Goal: Information Seeking & Learning: Check status

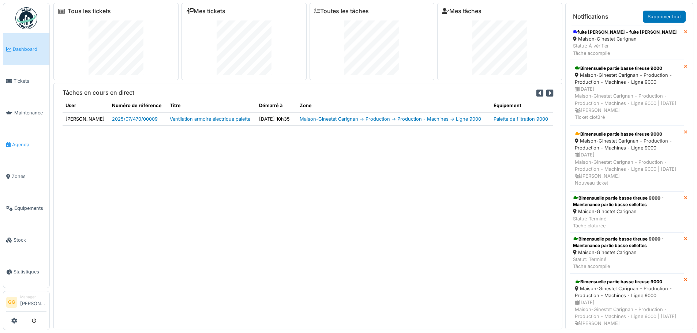
click at [24, 142] on span "Agenda" at bounding box center [29, 144] width 34 height 7
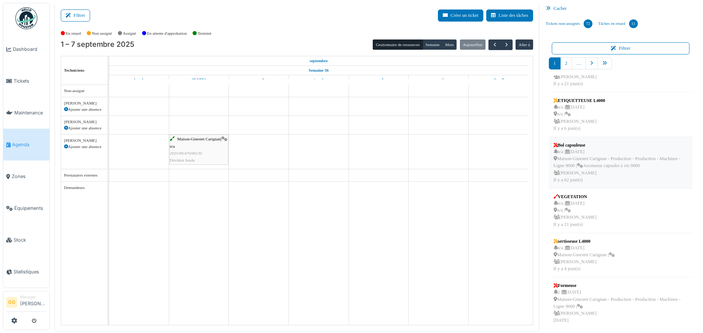
scroll to position [228, 0]
click at [19, 87] on link "Tickets" at bounding box center [26, 81] width 46 height 32
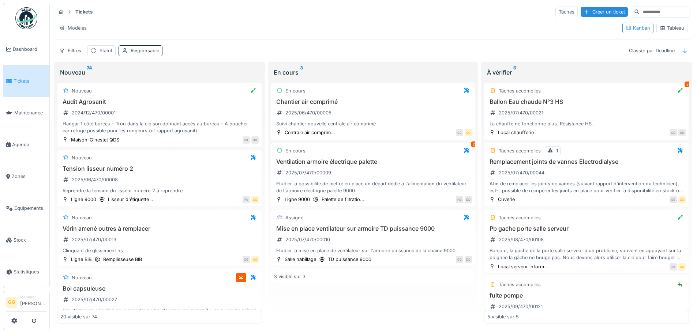
click at [683, 27] on div "Kanban Tableau" at bounding box center [654, 28] width 71 height 16
click at [680, 28] on div "Tableau" at bounding box center [671, 28] width 31 height 11
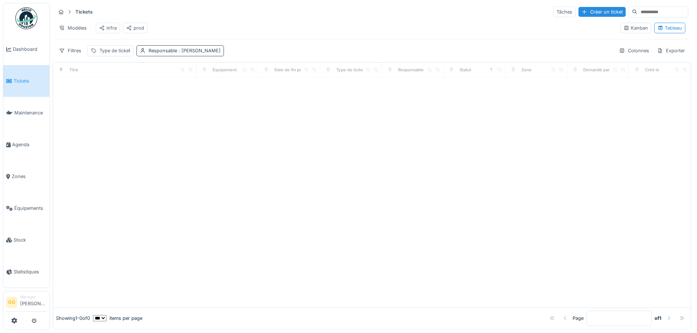
click at [156, 49] on div "Tickets Tâches Créer un ticket Modèles infra prod Kanban Tableau Filtres Type d…" at bounding box center [372, 31] width 639 height 56
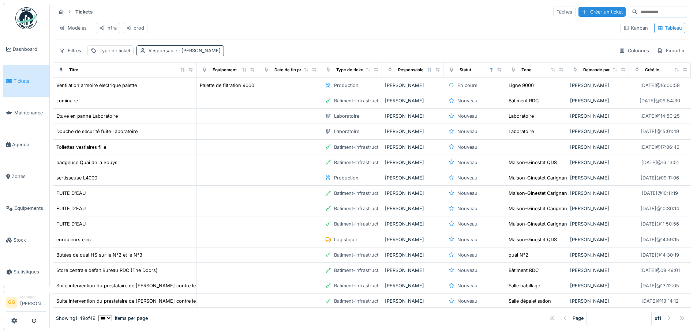
click at [158, 52] on div "Responsable : Didier Dupon" at bounding box center [179, 50] width 87 height 11
click at [190, 91] on icon at bounding box center [193, 91] width 7 height 5
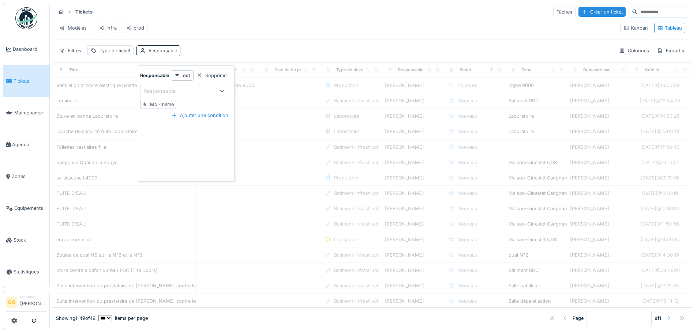
click at [217, 93] on div at bounding box center [222, 91] width 18 height 14
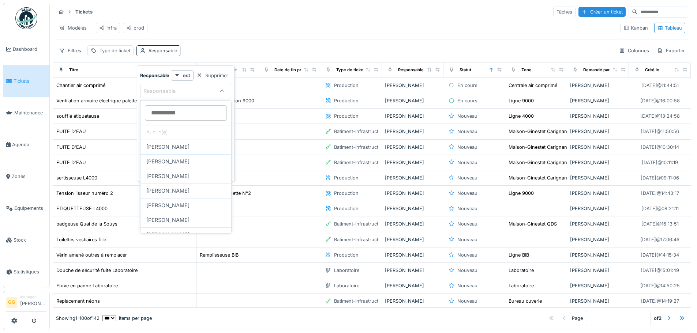
click at [326, 27] on div "Modèles infra prod" at bounding box center [335, 28] width 559 height 16
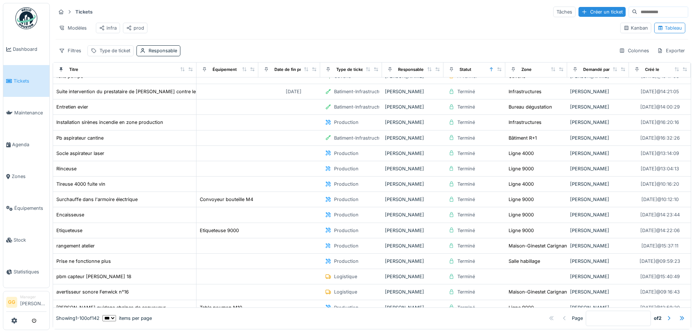
scroll to position [1330, 0]
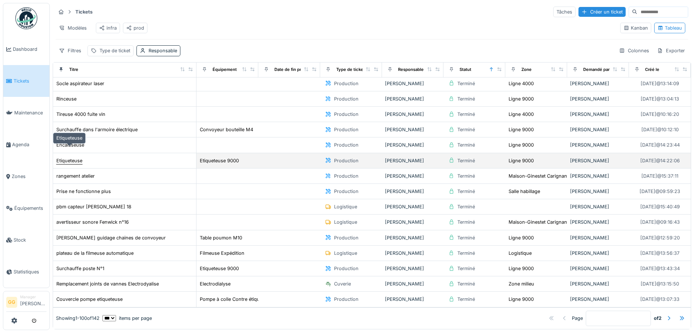
click at [67, 157] on div "Etiqueteuse" at bounding box center [69, 160] width 26 height 7
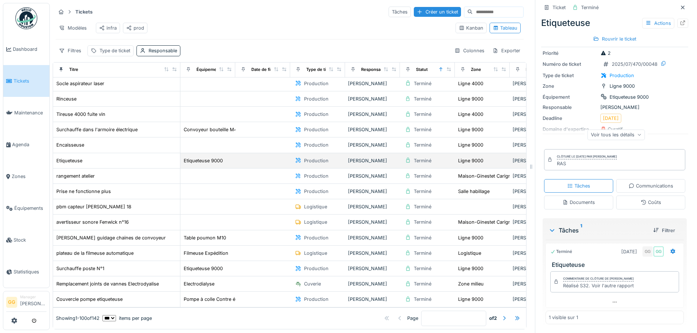
scroll to position [1294, 0]
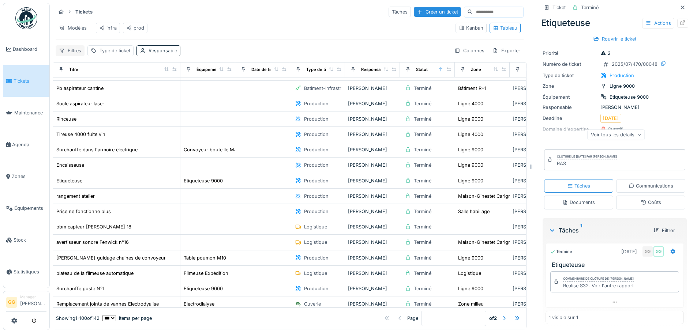
click at [67, 53] on div "Filtres" at bounding box center [70, 50] width 29 height 11
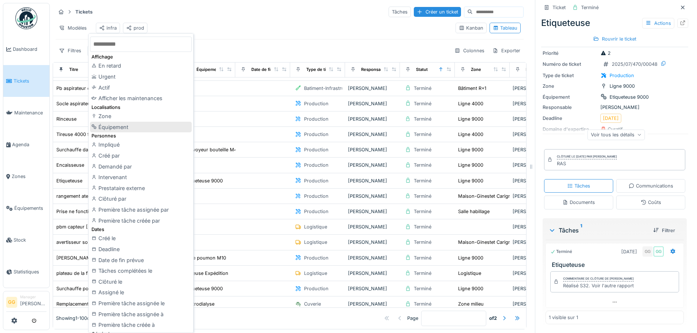
click at [132, 128] on div "Équipement" at bounding box center [141, 127] width 102 height 11
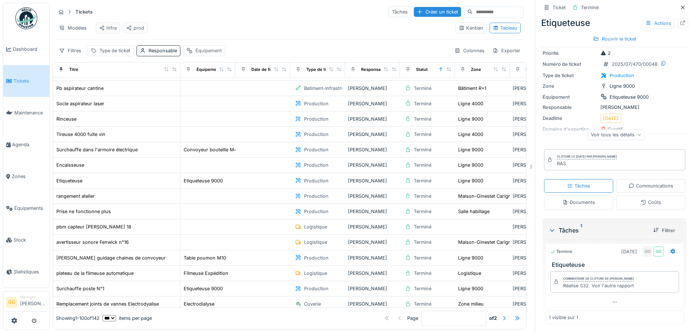
click at [195, 56] on div "Équipement" at bounding box center [204, 50] width 42 height 11
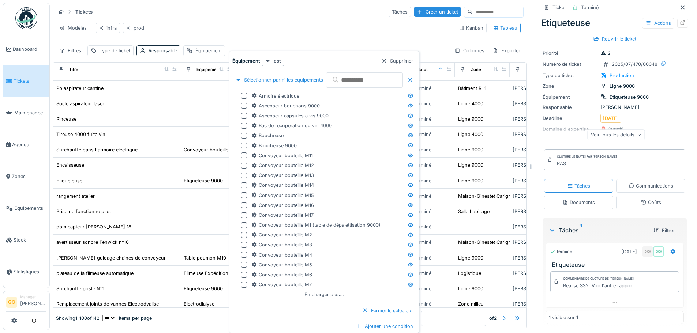
click at [344, 78] on input "text" at bounding box center [364, 79] width 77 height 15
type input "***"
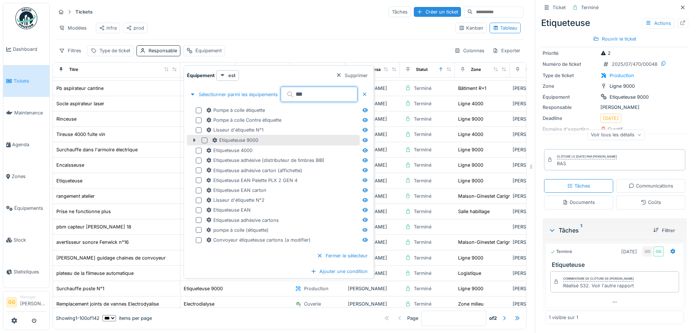
click at [205, 142] on div at bounding box center [205, 141] width 6 height 6
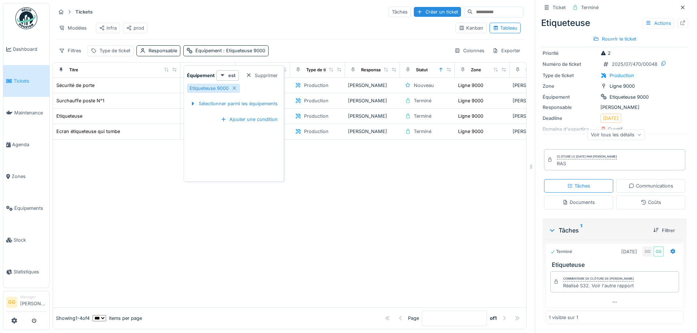
scroll to position [0, 0]
click at [314, 49] on div "Tickets Tâches Créer un ticket Modèles infra prod Kanban Tableau Filtres Type d…" at bounding box center [290, 31] width 474 height 56
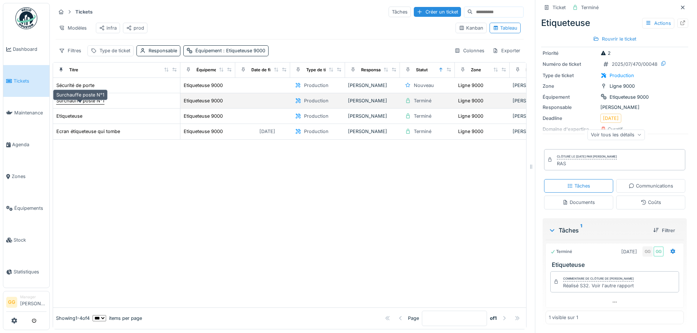
click at [71, 104] on div "Surchauffe poste N°1" at bounding box center [80, 100] width 48 height 7
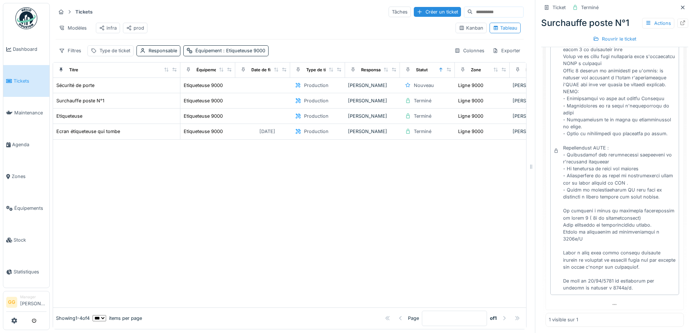
scroll to position [277, 0]
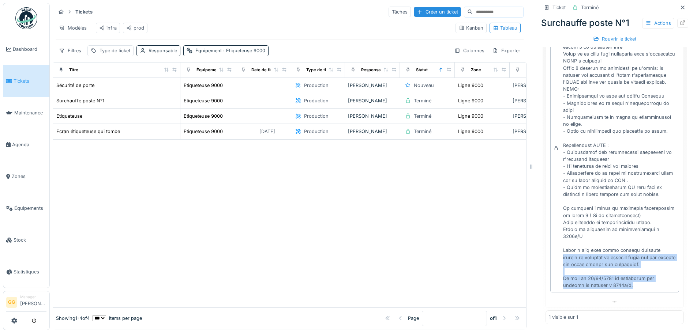
drag, startPoint x: 558, startPoint y: 257, endPoint x: 652, endPoint y: 286, distance: 99.1
click at [652, 286] on div at bounding box center [619, 152] width 113 height 274
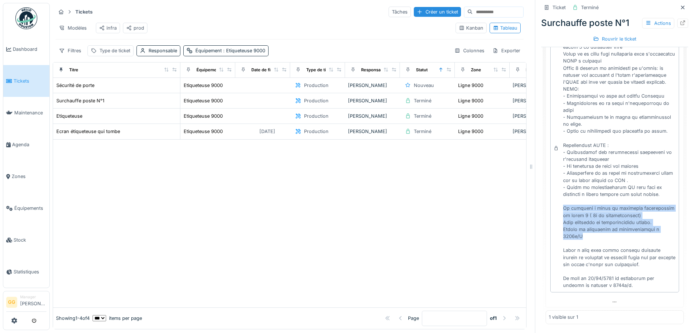
drag, startPoint x: 589, startPoint y: 237, endPoint x: 555, endPoint y: 210, distance: 43.7
click at [555, 210] on div "Commentaire de clôture de Gregoire Garcia" at bounding box center [614, 148] width 129 height 288
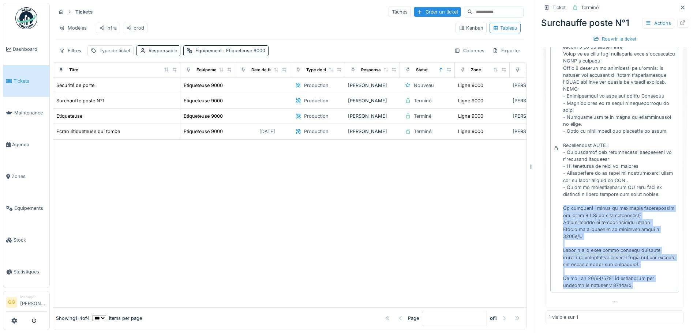
drag, startPoint x: 630, startPoint y: 287, endPoint x: 550, endPoint y: 209, distance: 112.0
click at [550, 209] on div "Commentaire de clôture de Gregoire Garcia" at bounding box center [614, 148] width 129 height 288
click at [591, 242] on div at bounding box center [619, 152] width 113 height 274
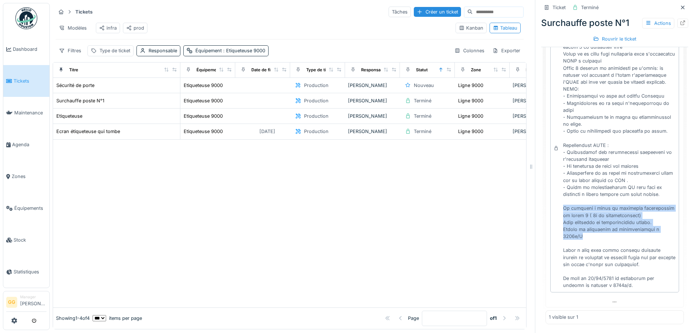
drag, startPoint x: 558, startPoint y: 210, endPoint x: 596, endPoint y: 236, distance: 45.4
click at [596, 236] on div at bounding box center [619, 152] width 113 height 274
click at [591, 239] on div at bounding box center [619, 152] width 113 height 274
click at [588, 237] on div at bounding box center [619, 152] width 113 height 274
drag, startPoint x: 577, startPoint y: 237, endPoint x: 565, endPoint y: 211, distance: 28.1
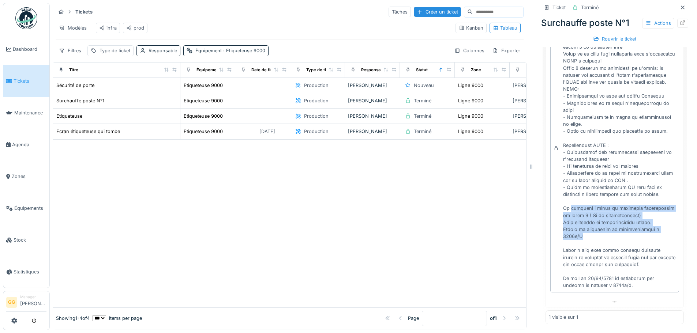
click at [565, 211] on div at bounding box center [619, 152] width 113 height 274
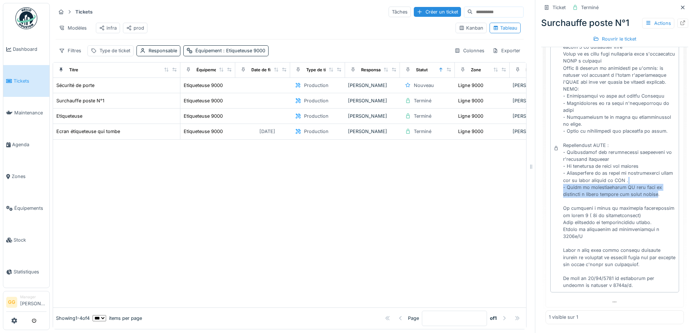
drag, startPoint x: 655, startPoint y: 195, endPoint x: 572, endPoint y: 182, distance: 83.3
click at [572, 182] on div at bounding box center [619, 152] width 113 height 274
click at [584, 201] on div at bounding box center [619, 152] width 113 height 274
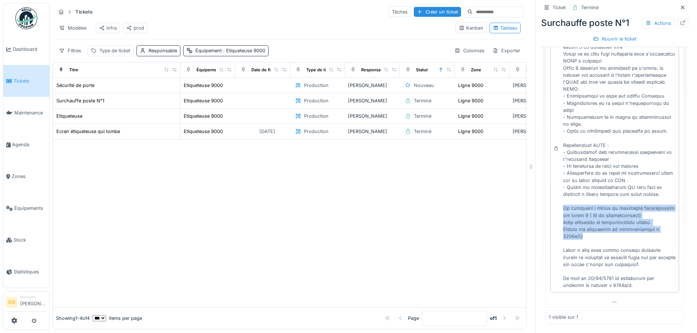
drag, startPoint x: 577, startPoint y: 220, endPoint x: 594, endPoint y: 237, distance: 24.6
click at [594, 237] on div "Commentaire de clôture de Gregoire Garcia" at bounding box center [614, 148] width 129 height 288
click at [580, 237] on div at bounding box center [619, 152] width 113 height 274
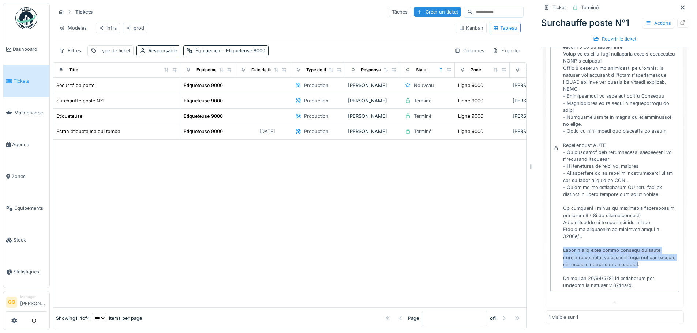
drag, startPoint x: 558, startPoint y: 250, endPoint x: 645, endPoint y: 266, distance: 88.6
click at [645, 266] on div at bounding box center [619, 152] width 113 height 274
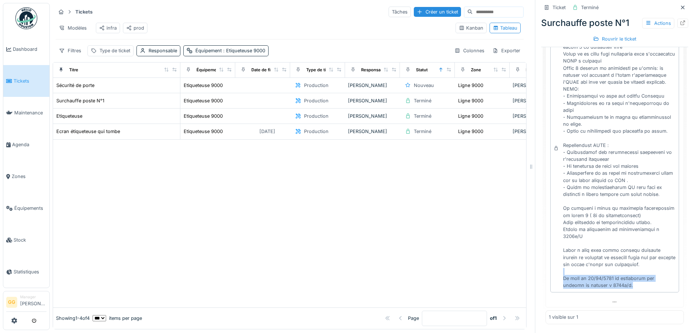
drag, startPoint x: 632, startPoint y: 285, endPoint x: 550, endPoint y: 276, distance: 81.7
click at [550, 276] on div "Commentaire de clôture de Gregoire Garcia" at bounding box center [614, 148] width 129 height 288
click at [611, 267] on div at bounding box center [619, 152] width 113 height 274
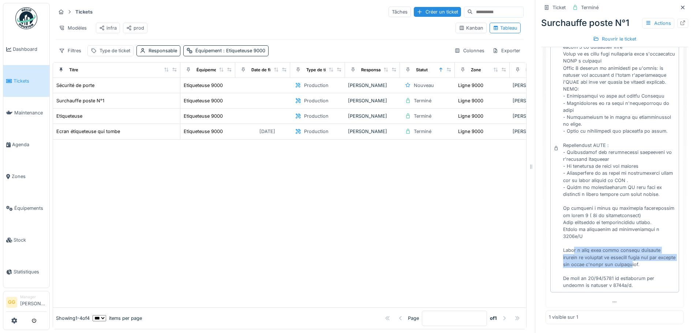
drag, startPoint x: 640, startPoint y: 265, endPoint x: 565, endPoint y: 250, distance: 75.8
click at [565, 250] on div at bounding box center [619, 152] width 113 height 274
click at [606, 238] on div at bounding box center [619, 152] width 113 height 274
click at [27, 109] on span "Maintenance" at bounding box center [30, 112] width 32 height 7
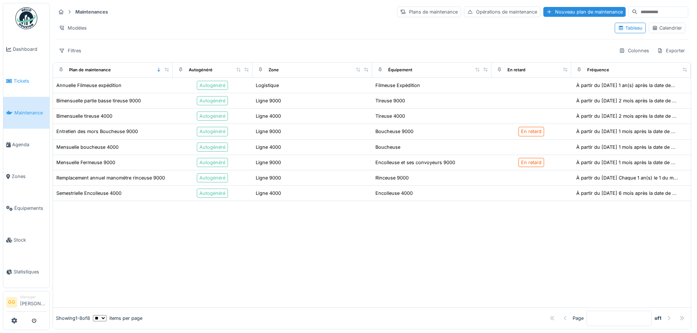
click at [25, 85] on link "Tickets" at bounding box center [26, 81] width 46 height 32
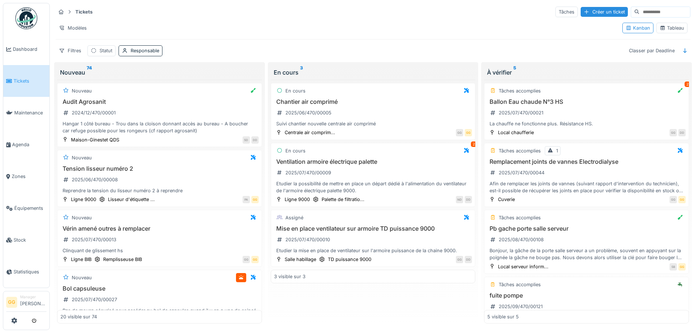
click at [672, 26] on div "Tableau" at bounding box center [672, 28] width 25 height 7
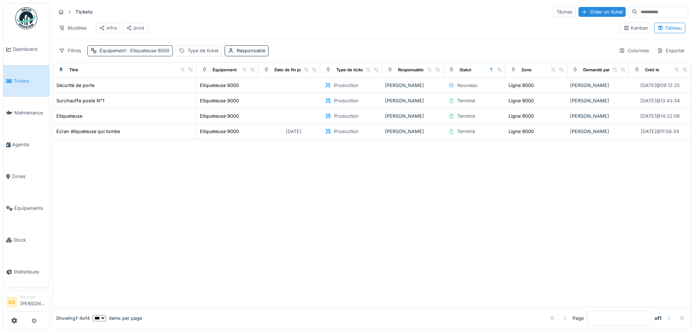
click at [136, 53] on div "Équipement : Etiqueteuse 9000" at bounding box center [135, 50] width 70 height 7
click at [159, 75] on div "Supprimer" at bounding box center [166, 76] width 38 height 10
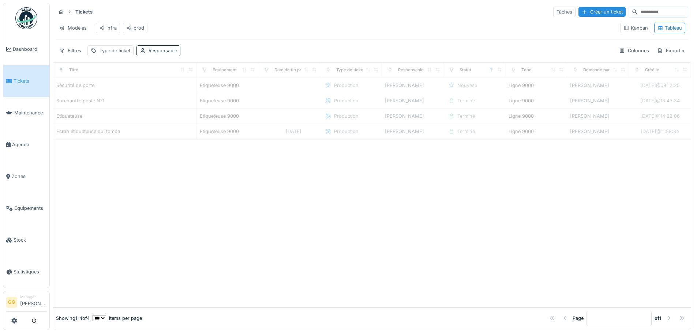
click at [112, 28] on div "infra" at bounding box center [108, 28] width 18 height 7
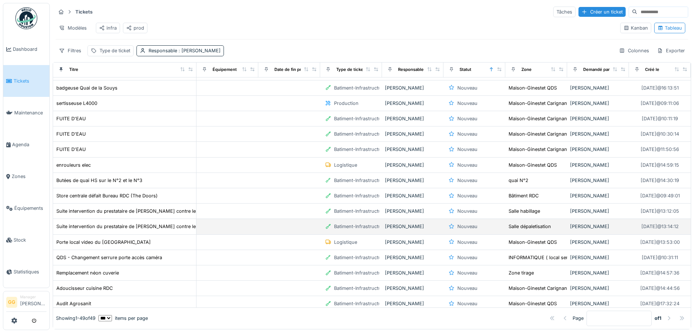
scroll to position [220, 0]
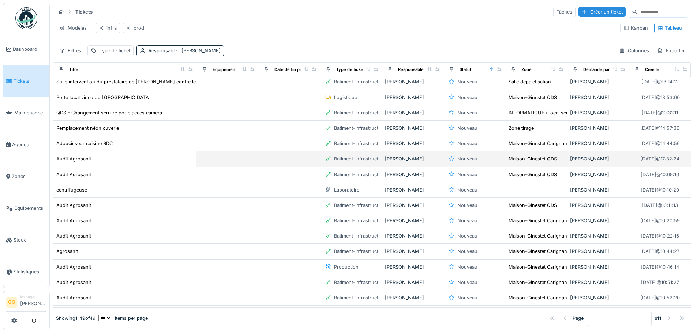
click at [77, 160] on td "Audit Agrosanit" at bounding box center [124, 158] width 143 height 15
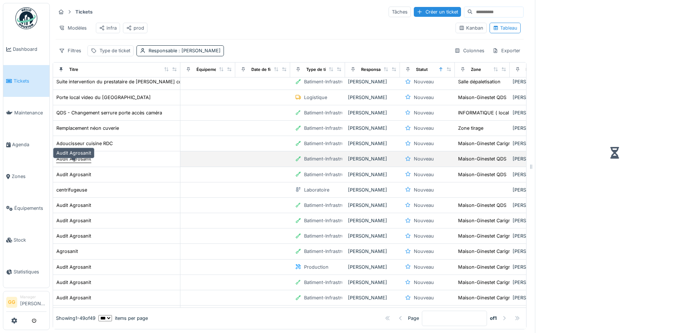
click at [78, 161] on div "Audit Agrosanit" at bounding box center [73, 159] width 35 height 7
click at [69, 162] on div "Audit Agrosanit" at bounding box center [73, 159] width 35 height 7
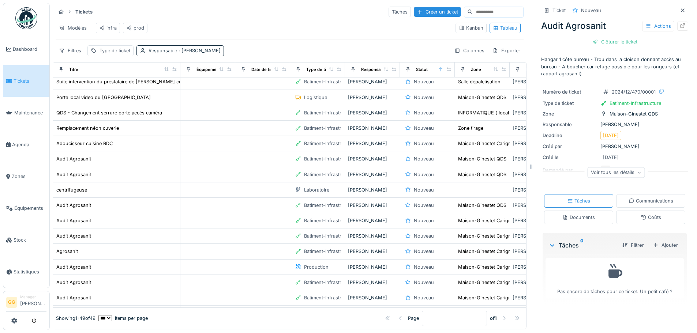
drag, startPoint x: 378, startPoint y: 324, endPoint x: 384, endPoint y: 323, distance: 6.0
click at [384, 323] on div "Titre Équipement Date de fin prévue Type de ticket Responsable Statut Zone Dema…" at bounding box center [290, 195] width 474 height 267
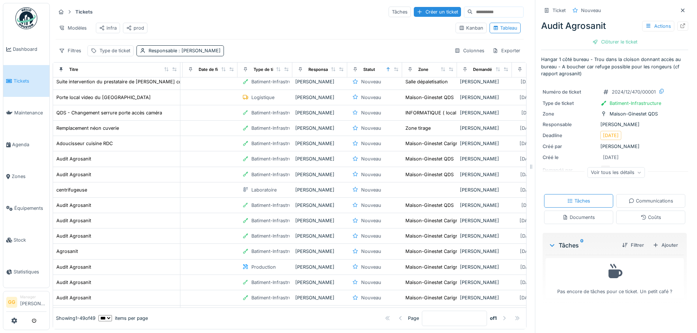
scroll to position [220, 110]
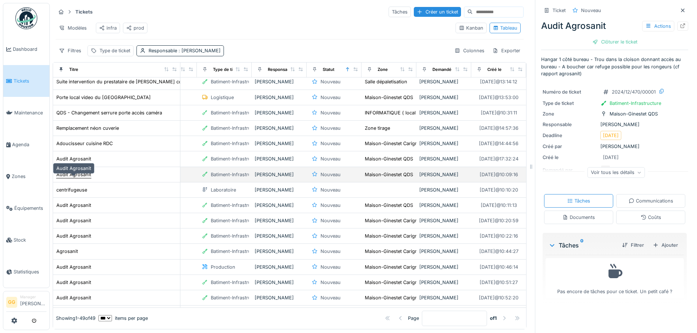
click at [77, 177] on div "Audit Agrosanit" at bounding box center [73, 174] width 35 height 7
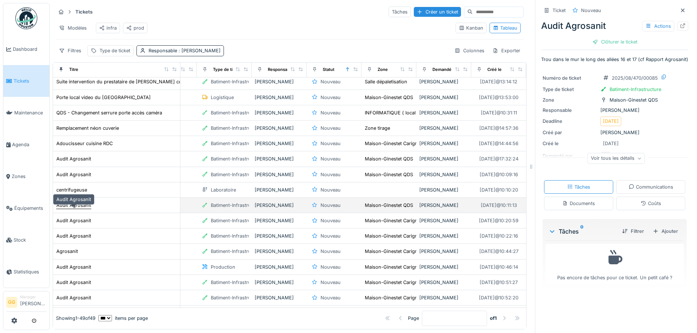
click at [74, 207] on div "Audit Agrosanit" at bounding box center [73, 205] width 35 height 7
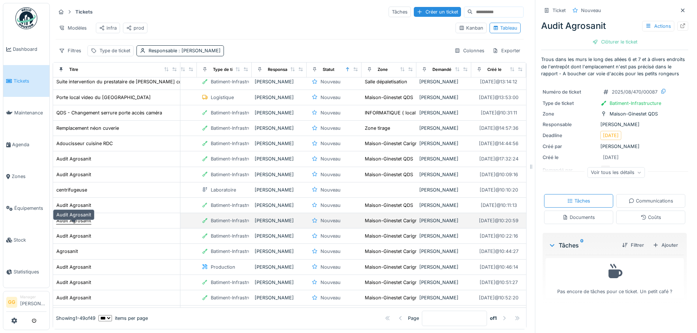
click at [74, 223] on div "Audit Agrosanit" at bounding box center [73, 220] width 35 height 7
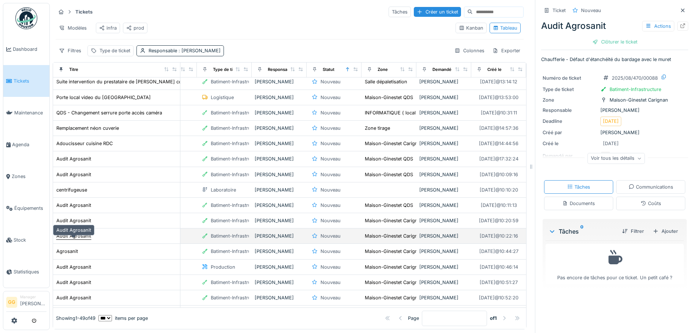
click at [79, 240] on div "Audit Agrosanit" at bounding box center [73, 236] width 35 height 7
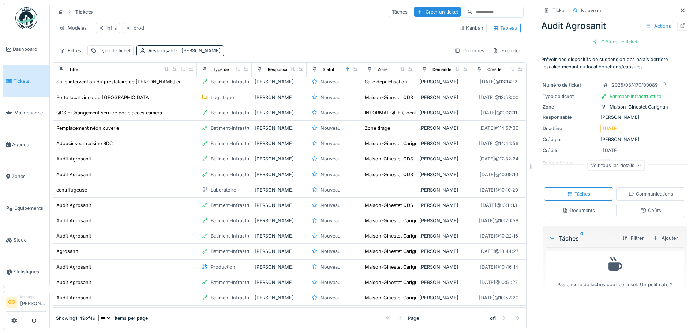
click at [293, 12] on div "Tickets Tâches Créer un ticket" at bounding box center [290, 12] width 468 height 12
click at [165, 25] on div "Modèles infra prod" at bounding box center [253, 28] width 394 height 16
